Goal: Information Seeking & Learning: Learn about a topic

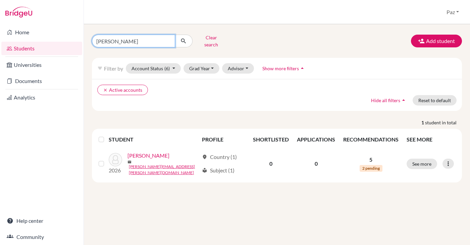
click at [150, 39] on input "[PERSON_NAME]" at bounding box center [133, 41] width 83 height 13
type input "[DEMOGRAPHIC_DATA]"
click button "submit" at bounding box center [184, 41] width 18 height 13
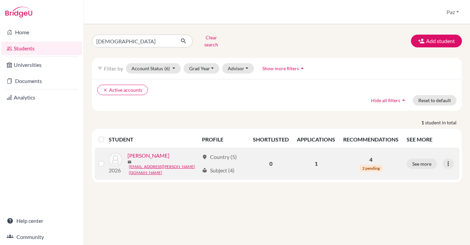
click at [148, 154] on link "[PERSON_NAME]" at bounding box center [149, 155] width 42 height 8
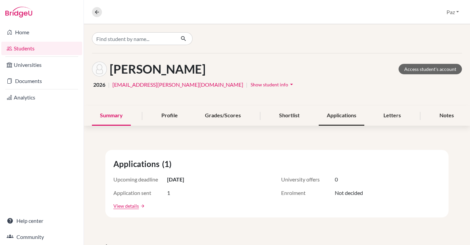
click at [330, 113] on div "Applications" at bounding box center [342, 116] width 46 height 20
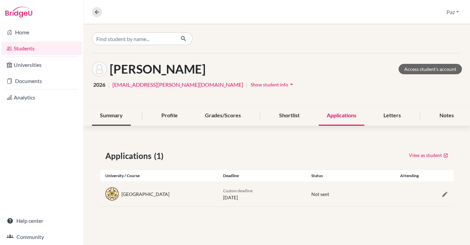
click at [117, 119] on div "Summary" at bounding box center [111, 116] width 39 height 20
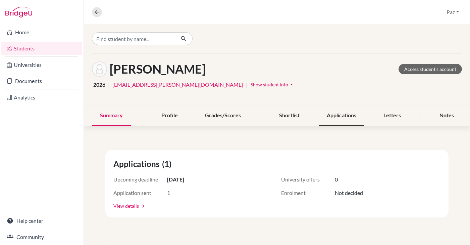
click at [338, 113] on div "Applications" at bounding box center [342, 116] width 46 height 20
